Goal: Information Seeking & Learning: Check status

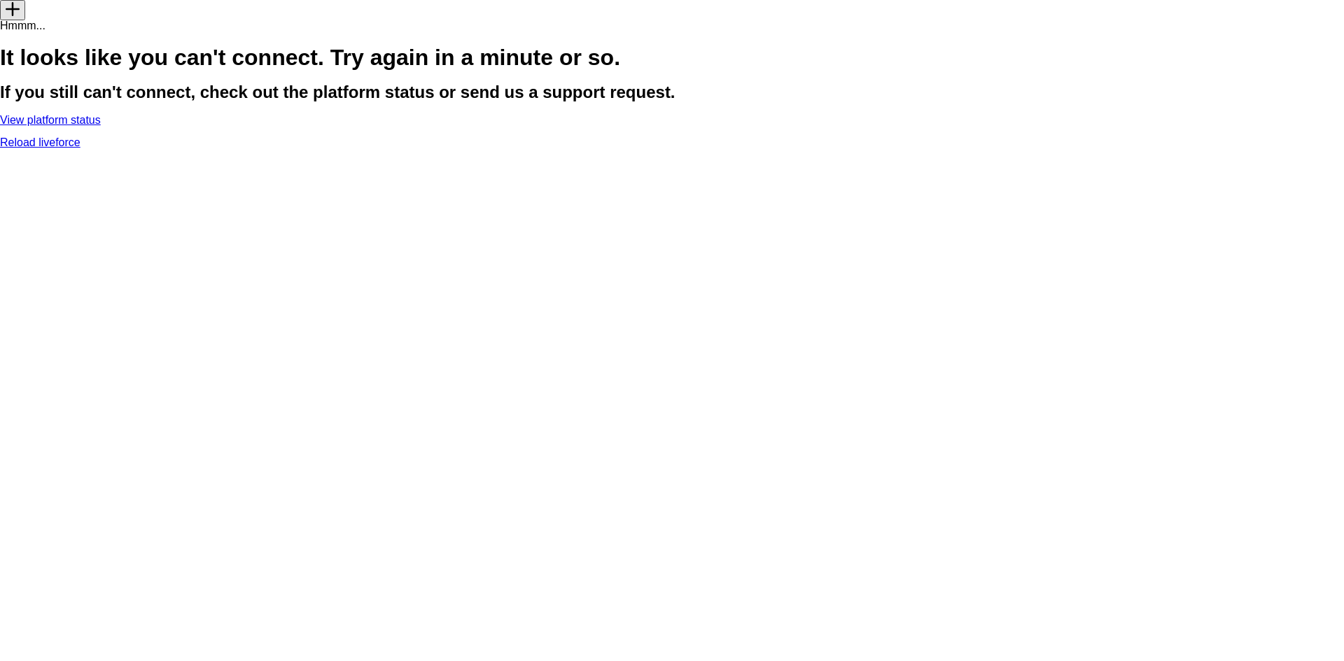
click at [439, 148] on div "Hmmm... It looks like you can't connect. Try again in a minute or so. If you st…" at bounding box center [672, 84] width 1344 height 128
click at [921, 148] on div "add Hmmm... It looks like you can't connect. Try again in a minute or so. If yo…" at bounding box center [672, 74] width 1344 height 148
click at [80, 148] on link "Reload liveforce" at bounding box center [40, 142] width 80 height 12
click at [101, 126] on link "View platform status" at bounding box center [50, 120] width 101 height 12
